Goal: Navigation & Orientation: Find specific page/section

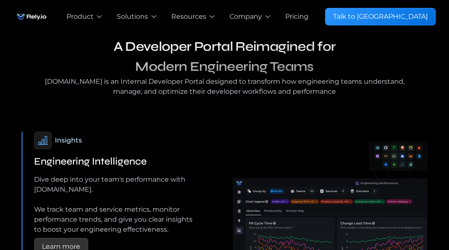
scroll to position [1671, 0]
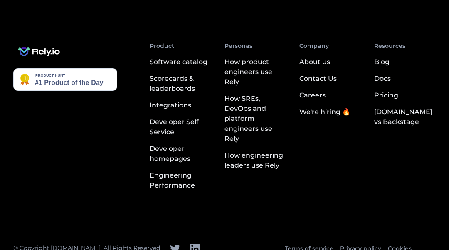
click at [42, 42] on img at bounding box center [39, 52] width 52 height 20
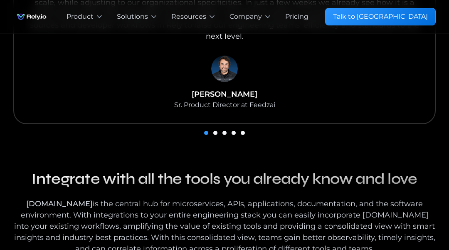
scroll to position [1248, 0]
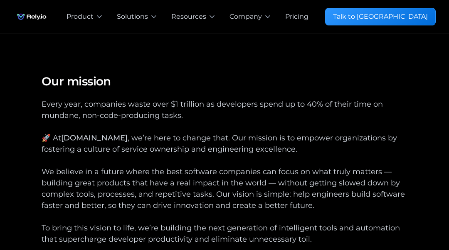
scroll to position [2914, 0]
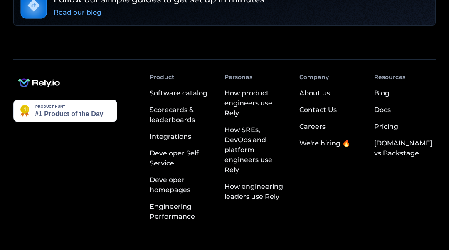
click at [42, 73] on img at bounding box center [39, 83] width 52 height 20
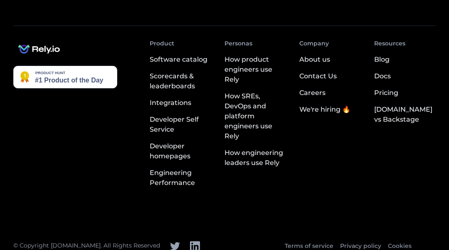
scroll to position [1674, 0]
click at [42, 42] on img at bounding box center [39, 49] width 52 height 20
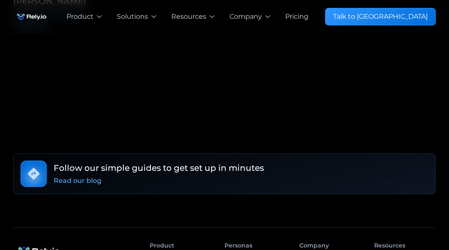
scroll to position [2914, 0]
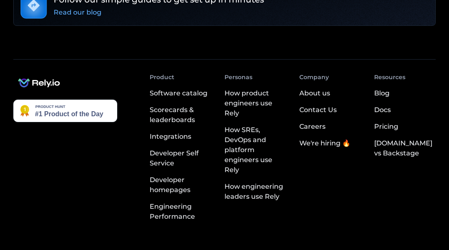
click at [42, 73] on img at bounding box center [39, 83] width 52 height 20
